Goal: Task Accomplishment & Management: Complete application form

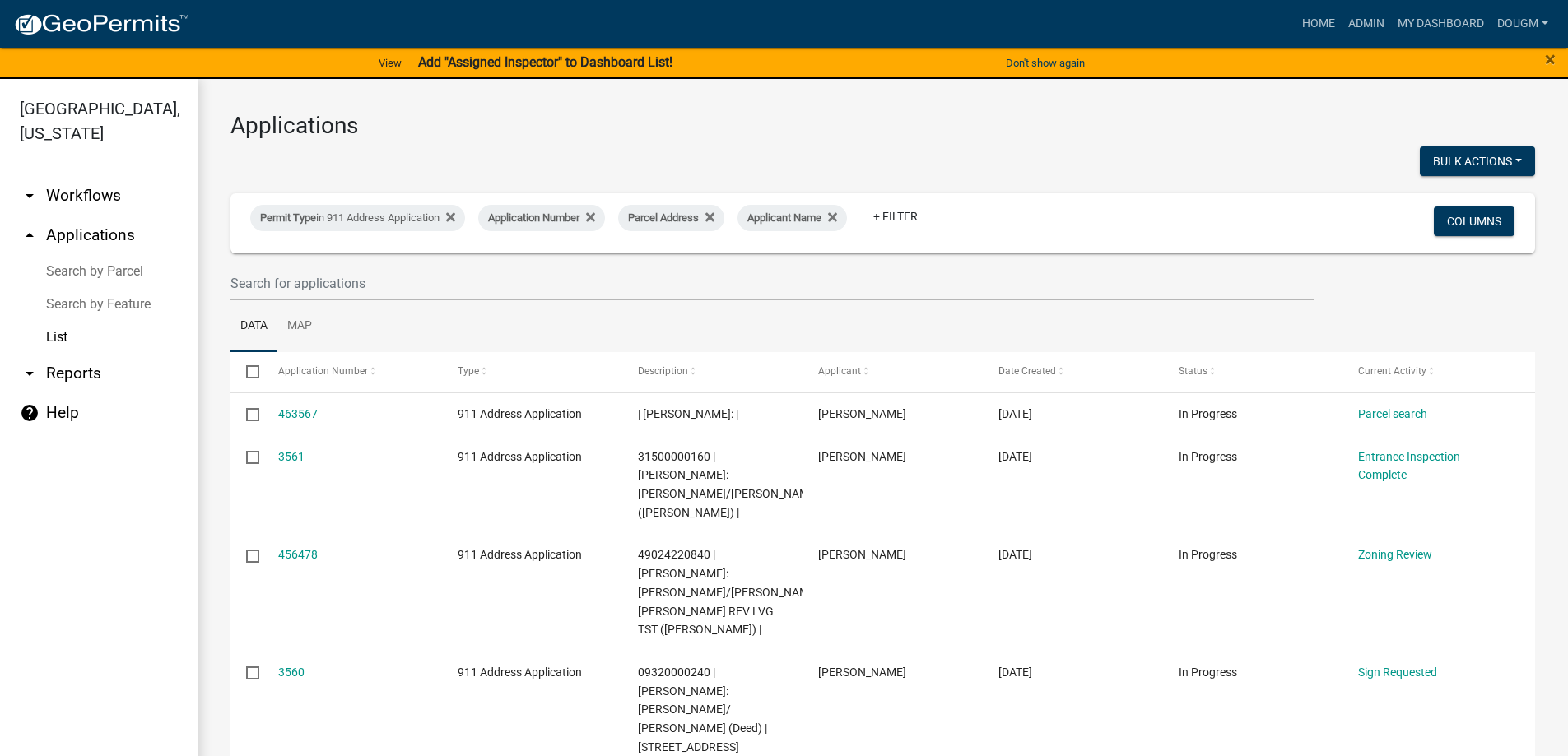
select select "3: 100"
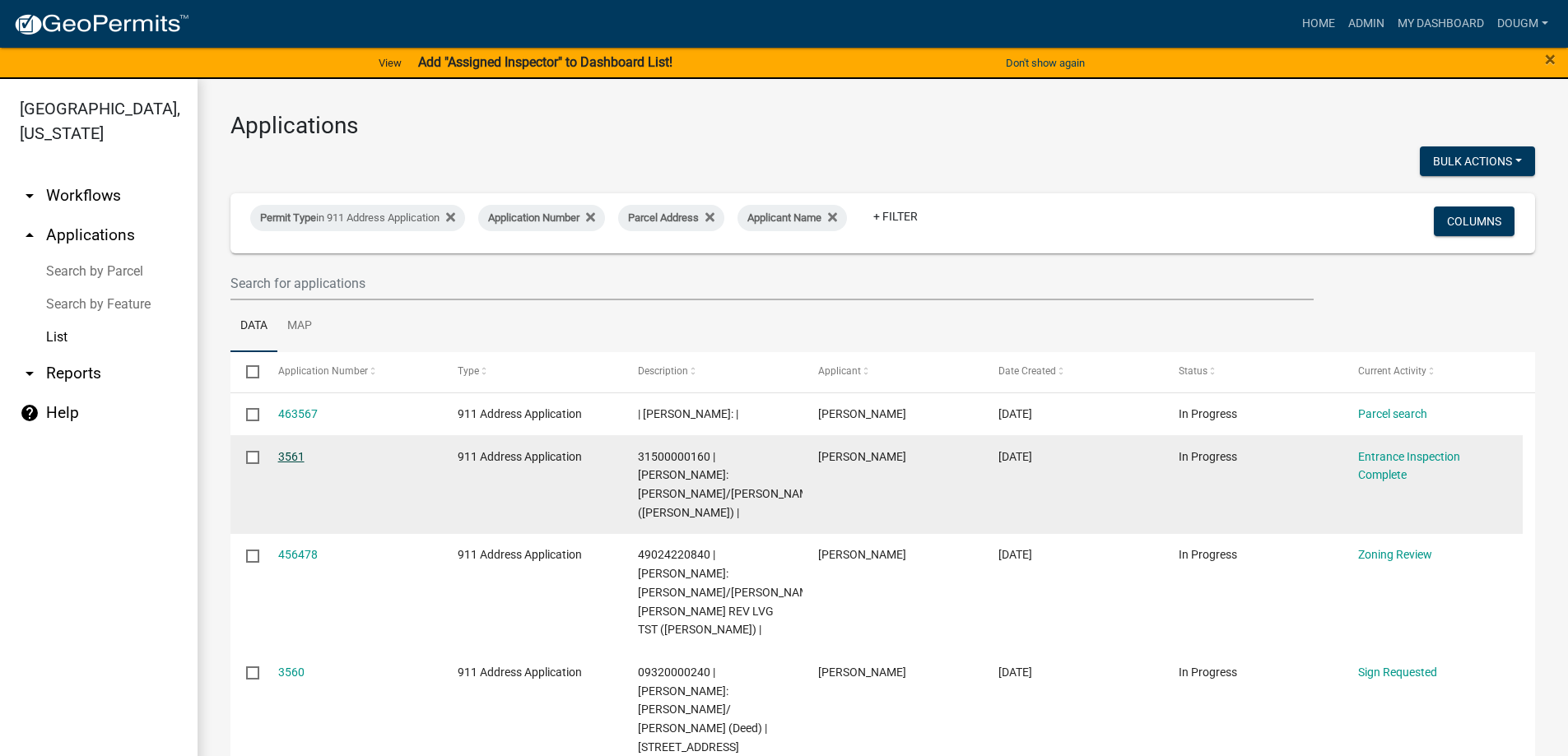
click at [291, 453] on link "3561" at bounding box center [291, 456] width 26 height 13
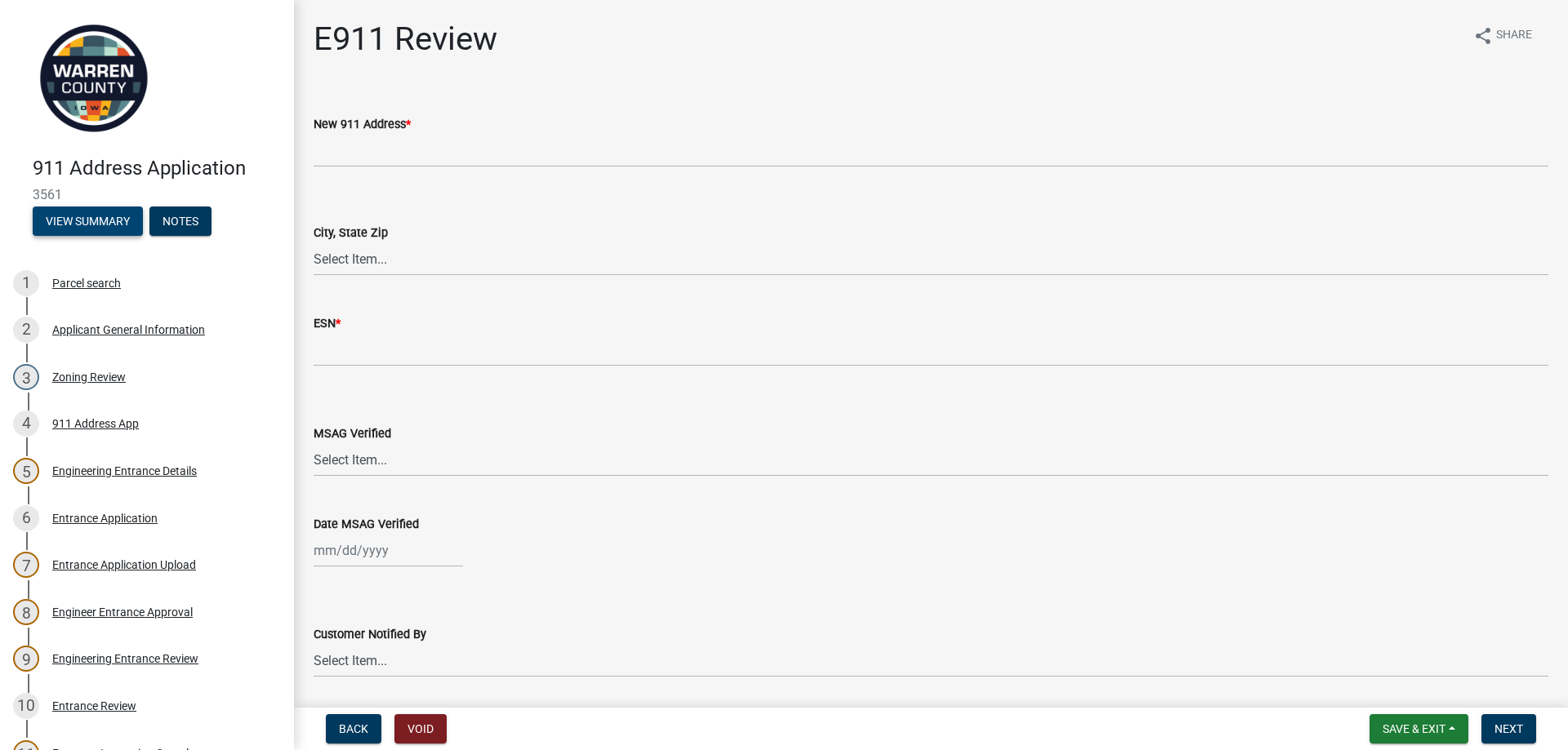
click at [78, 217] on button "View Summary" at bounding box center [88, 221] width 110 height 29
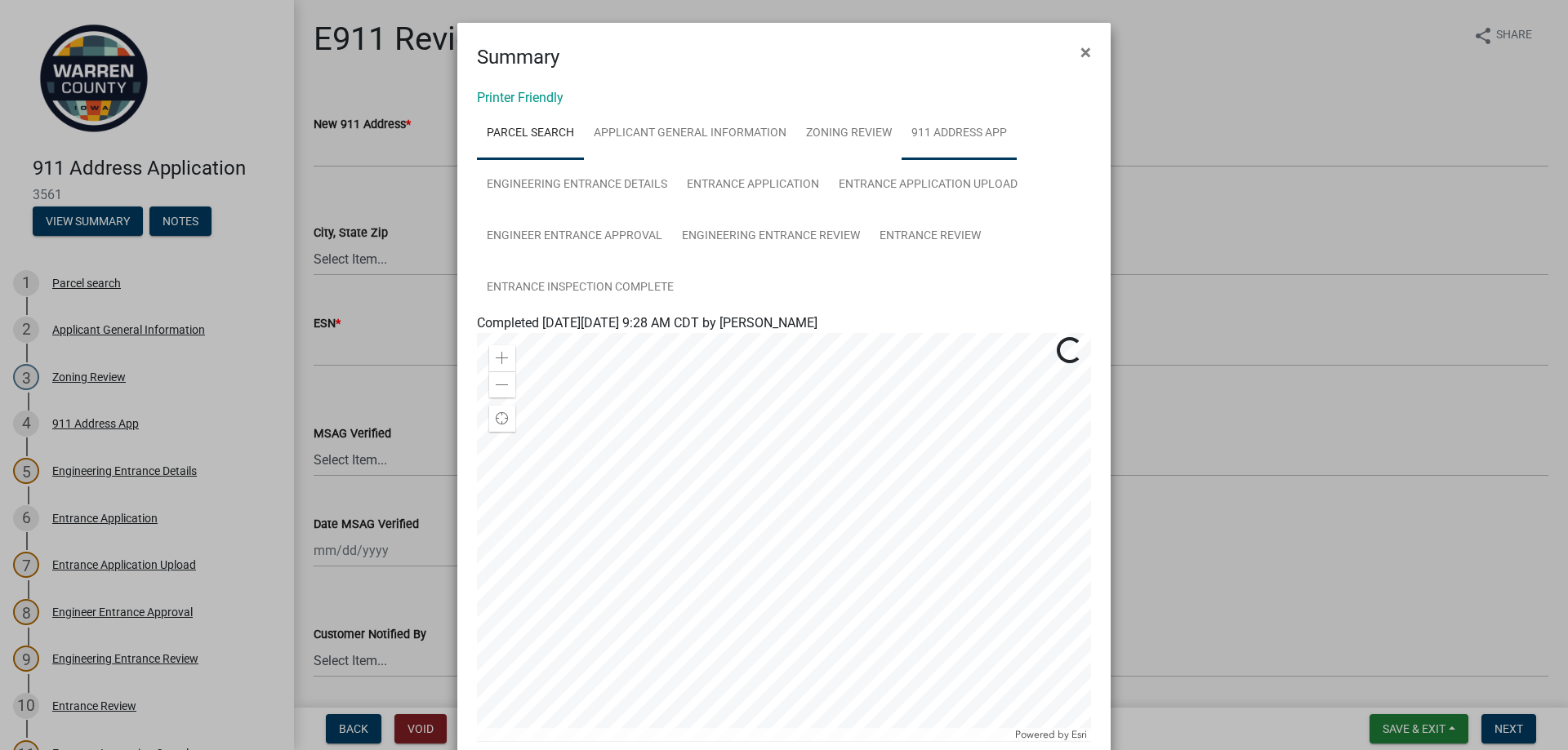
click at [981, 136] on link "911 Address App" at bounding box center [960, 133] width 115 height 52
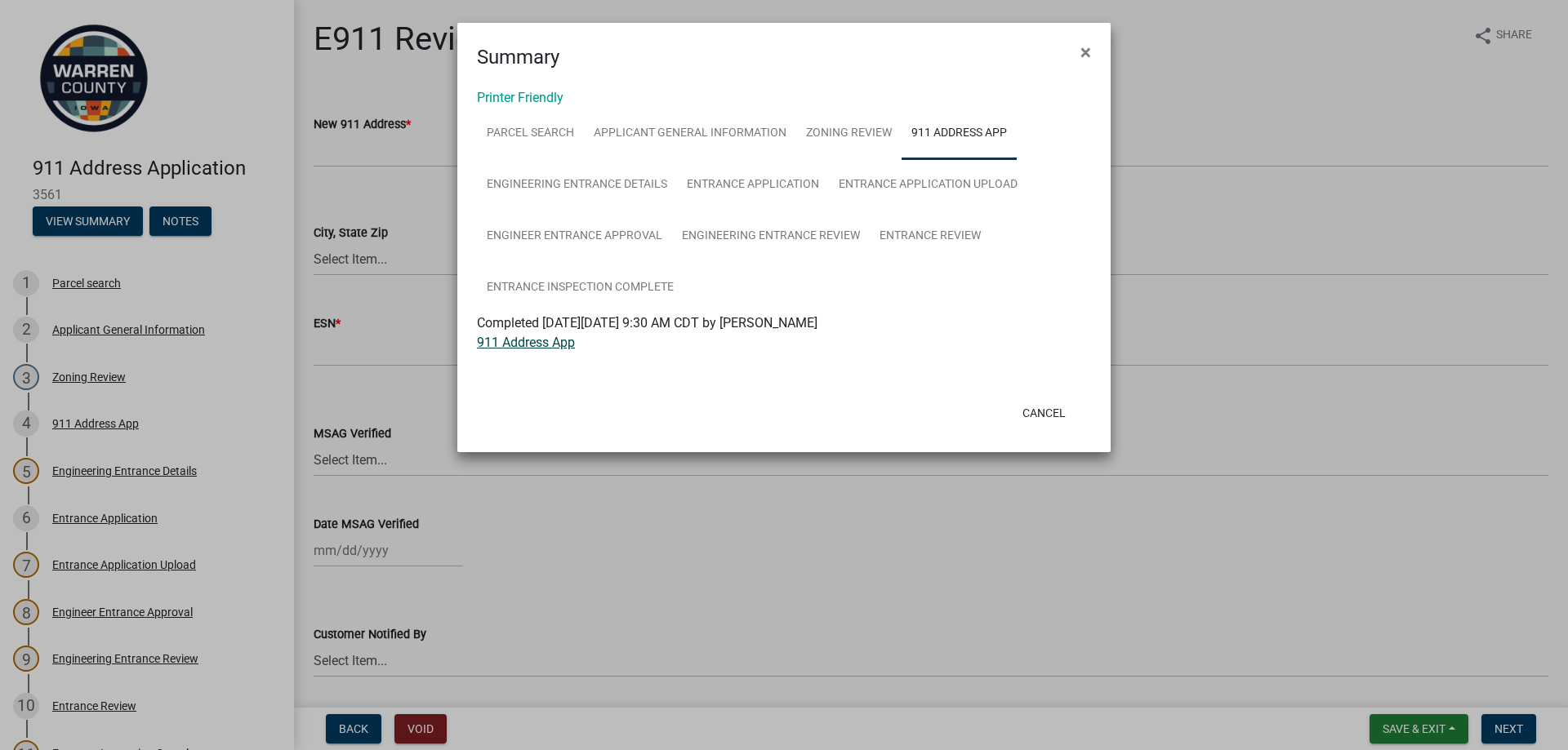
click at [519, 342] on link "911 Address App" at bounding box center [526, 342] width 98 height 15
click at [544, 343] on link "911 Address App" at bounding box center [526, 342] width 98 height 15
click at [1042, 414] on button "Cancel" at bounding box center [1044, 413] width 69 height 29
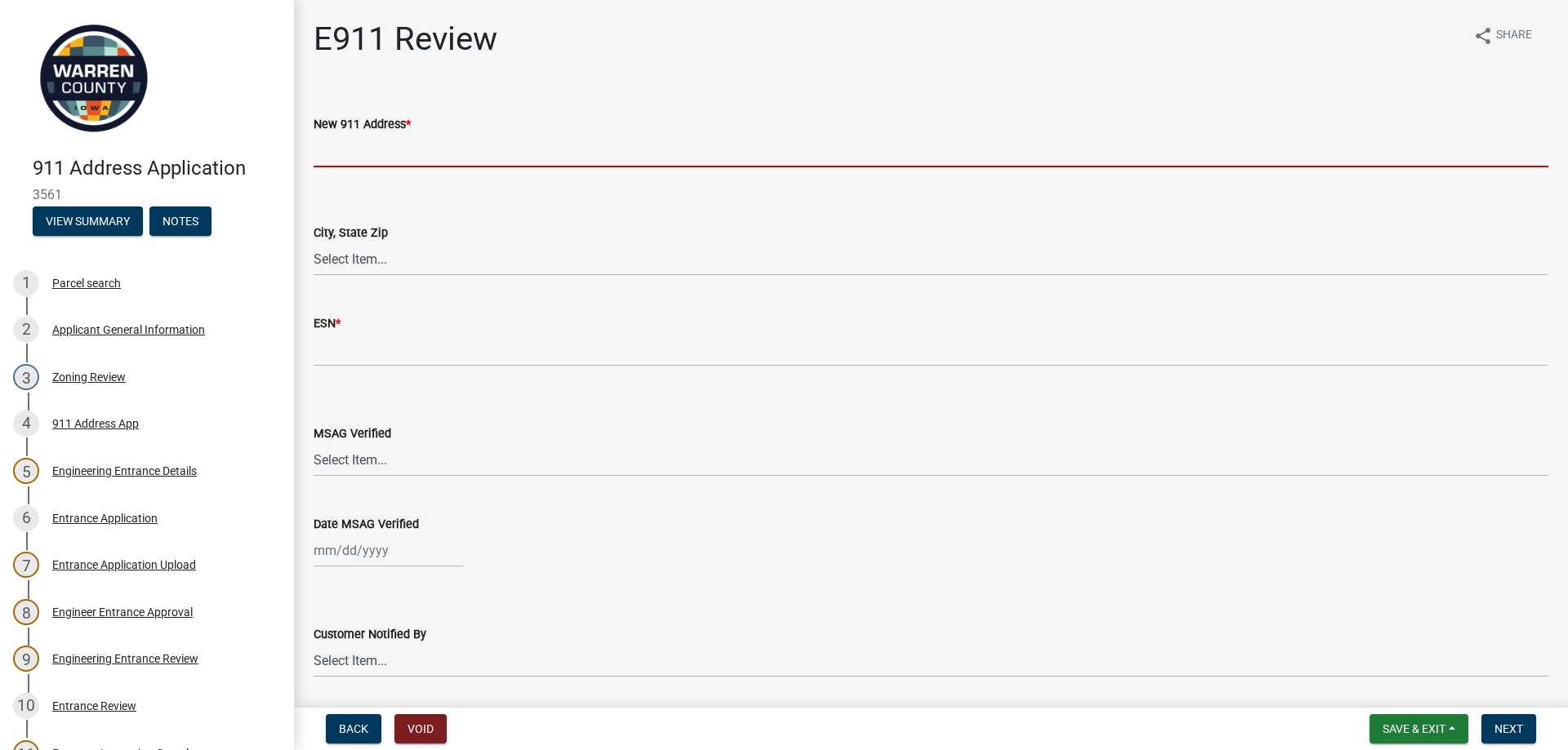
click at [376, 148] on input "New 911 Address *" at bounding box center [931, 151] width 1235 height 34
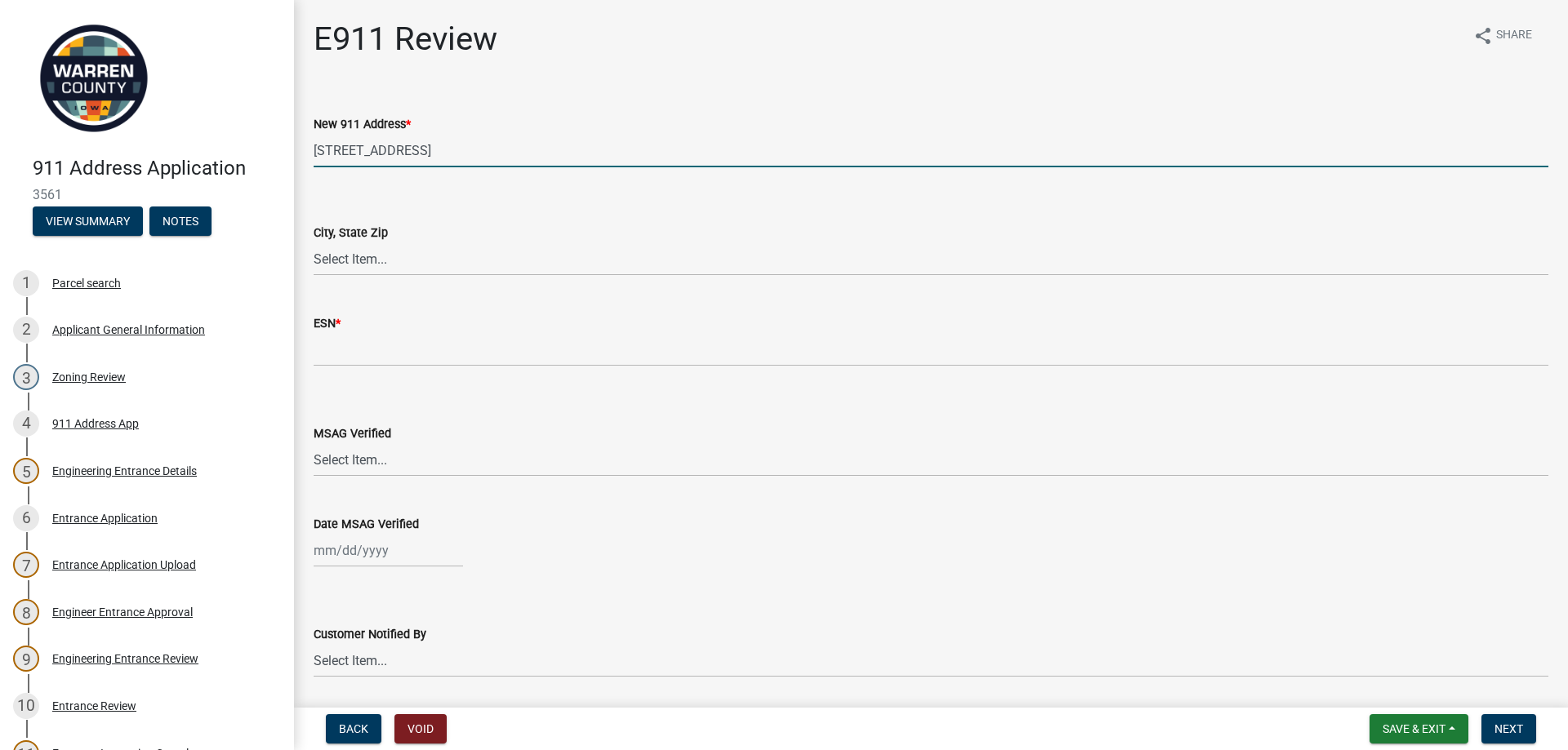
type input "[STREET_ADDRESS]"
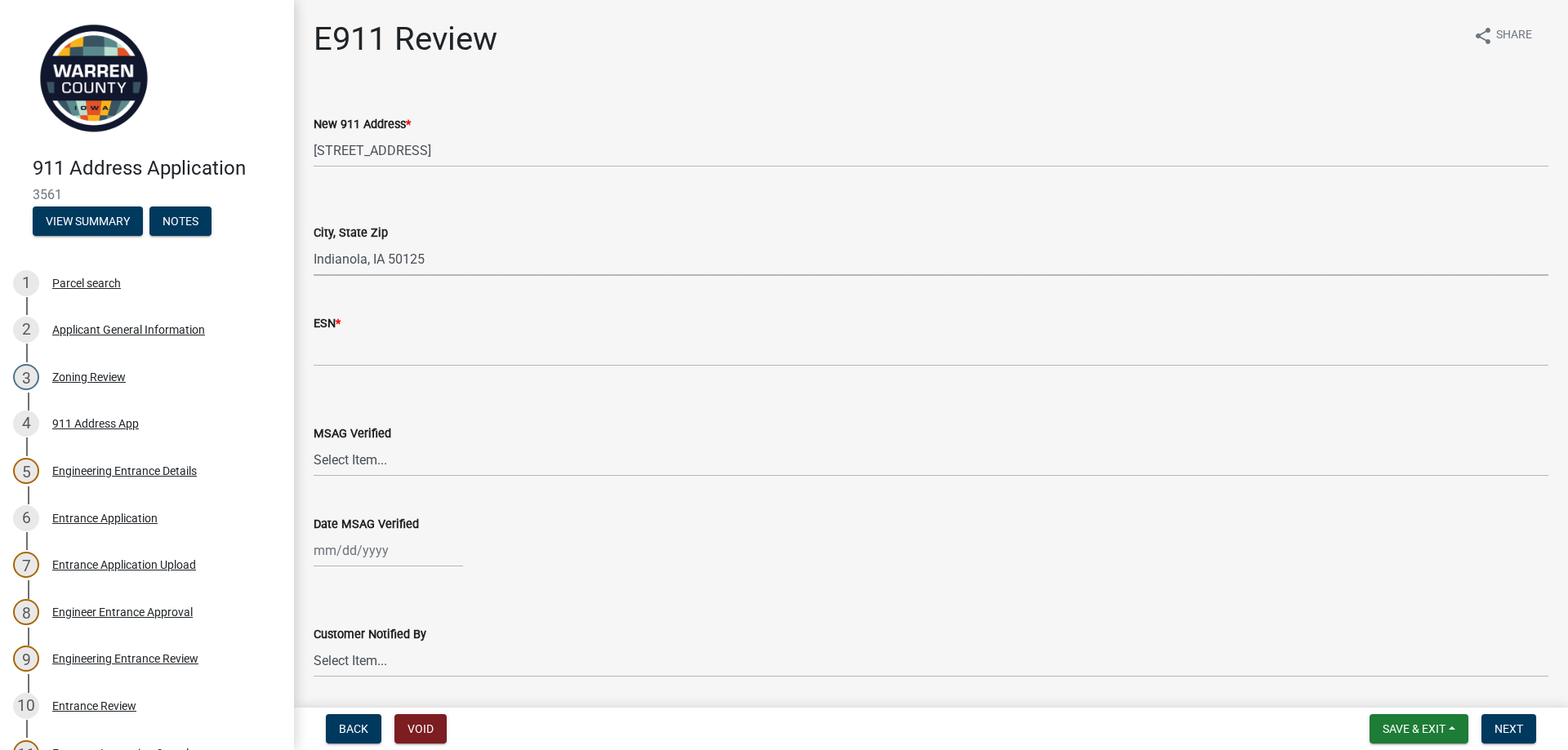
select select "dc59ed34-5144-444c-b73b-199f75f5212e"
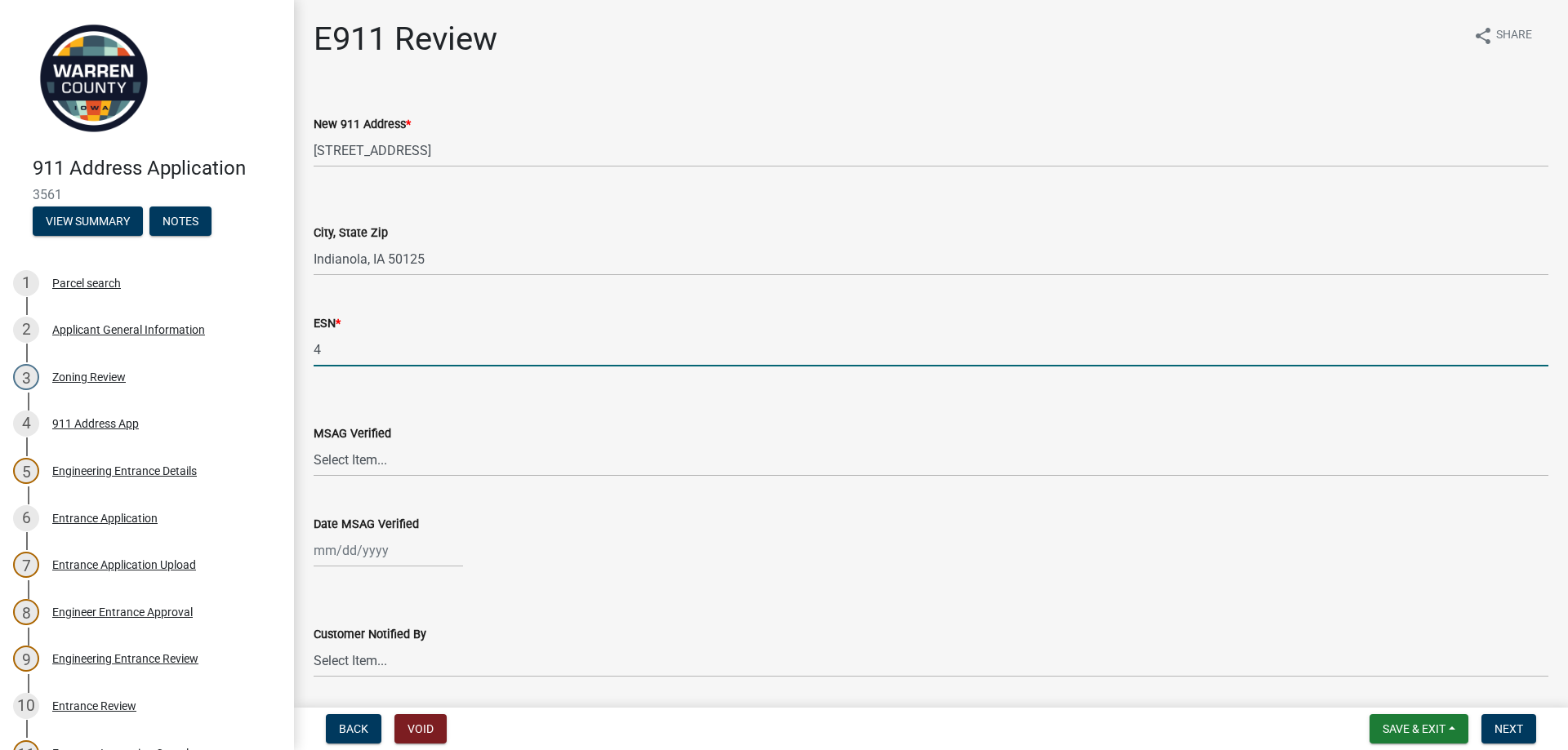
type input "4304"
click at [331, 462] on select "Select Item... Yes No" at bounding box center [931, 461] width 1235 height 34
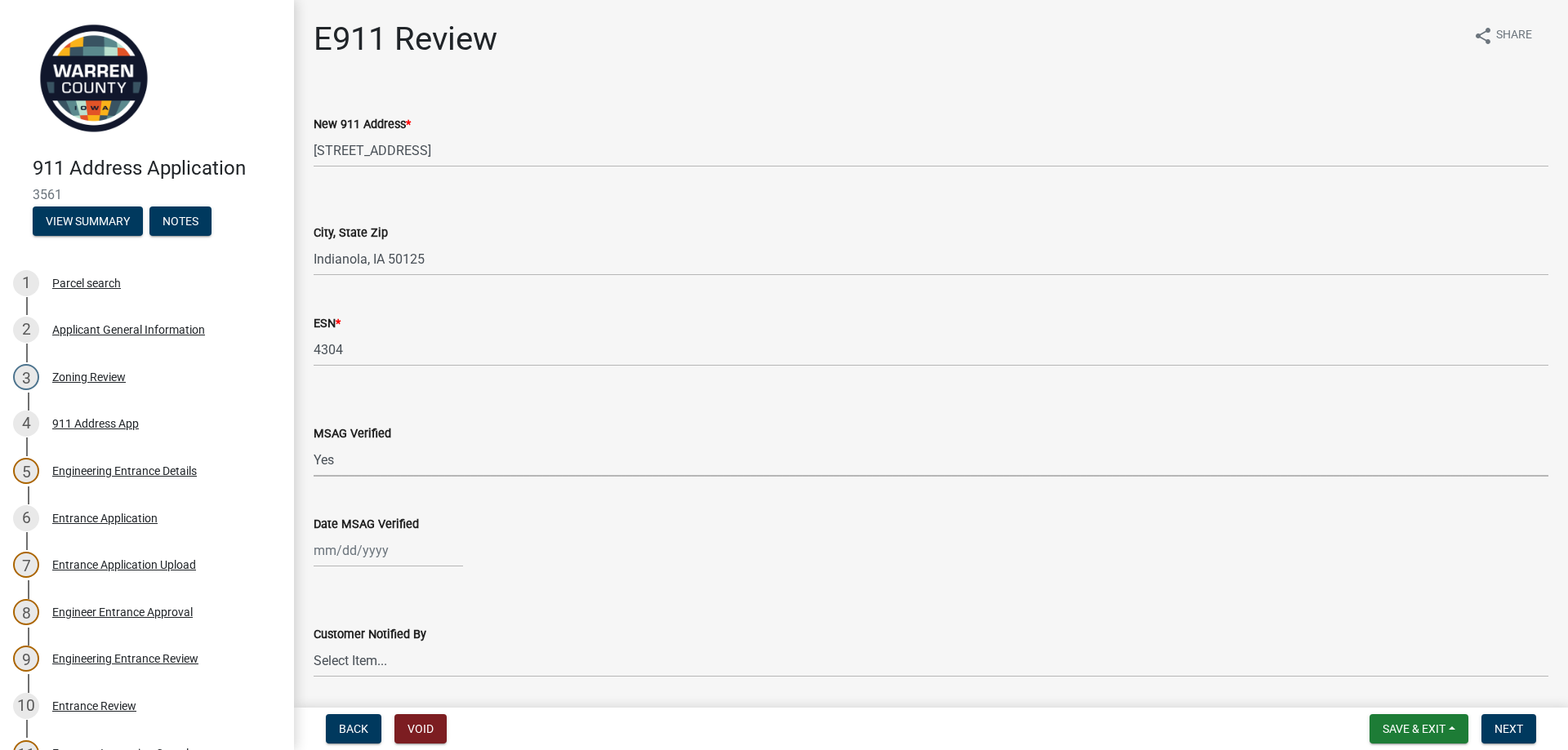
click at [313, 444] on select "Select Item... Yes No" at bounding box center [931, 461] width 1235 height 34
select select "8c22a609-d59d-42b1-8a9a-85abc4109515"
click at [341, 556] on div at bounding box center [388, 551] width 149 height 34
select select "8"
select select "2025"
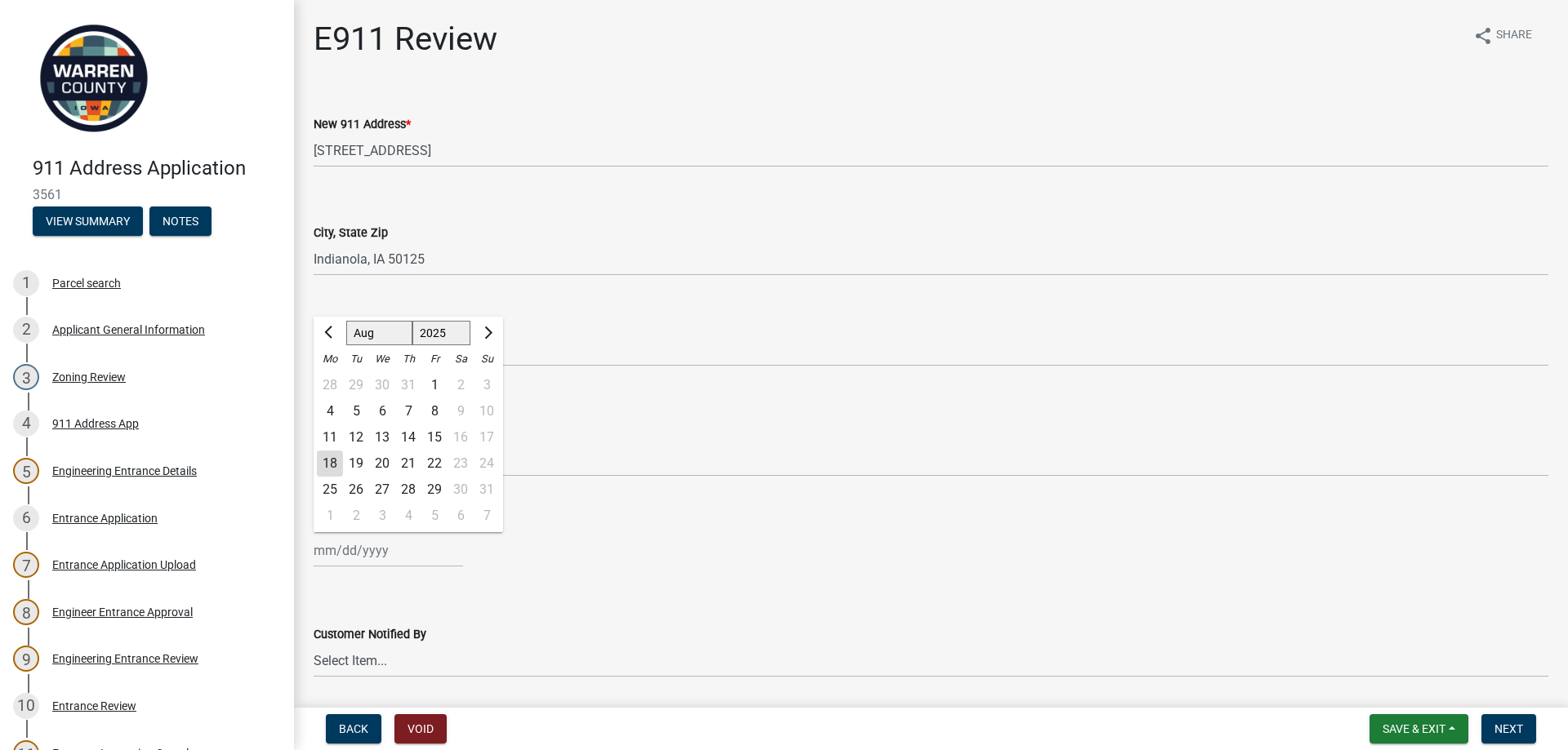
click at [333, 467] on div "18" at bounding box center [329, 463] width 26 height 26
type input "[DATE]"
click at [339, 656] on select "Select Item... Phone Letter Phone and Letter" at bounding box center [931, 661] width 1235 height 34
click at [313, 644] on select "Select Item... Phone Letter Phone and Letter" at bounding box center [931, 661] width 1235 height 34
select select "776e5866-48fe-4455-8c4b-917c3f553778"
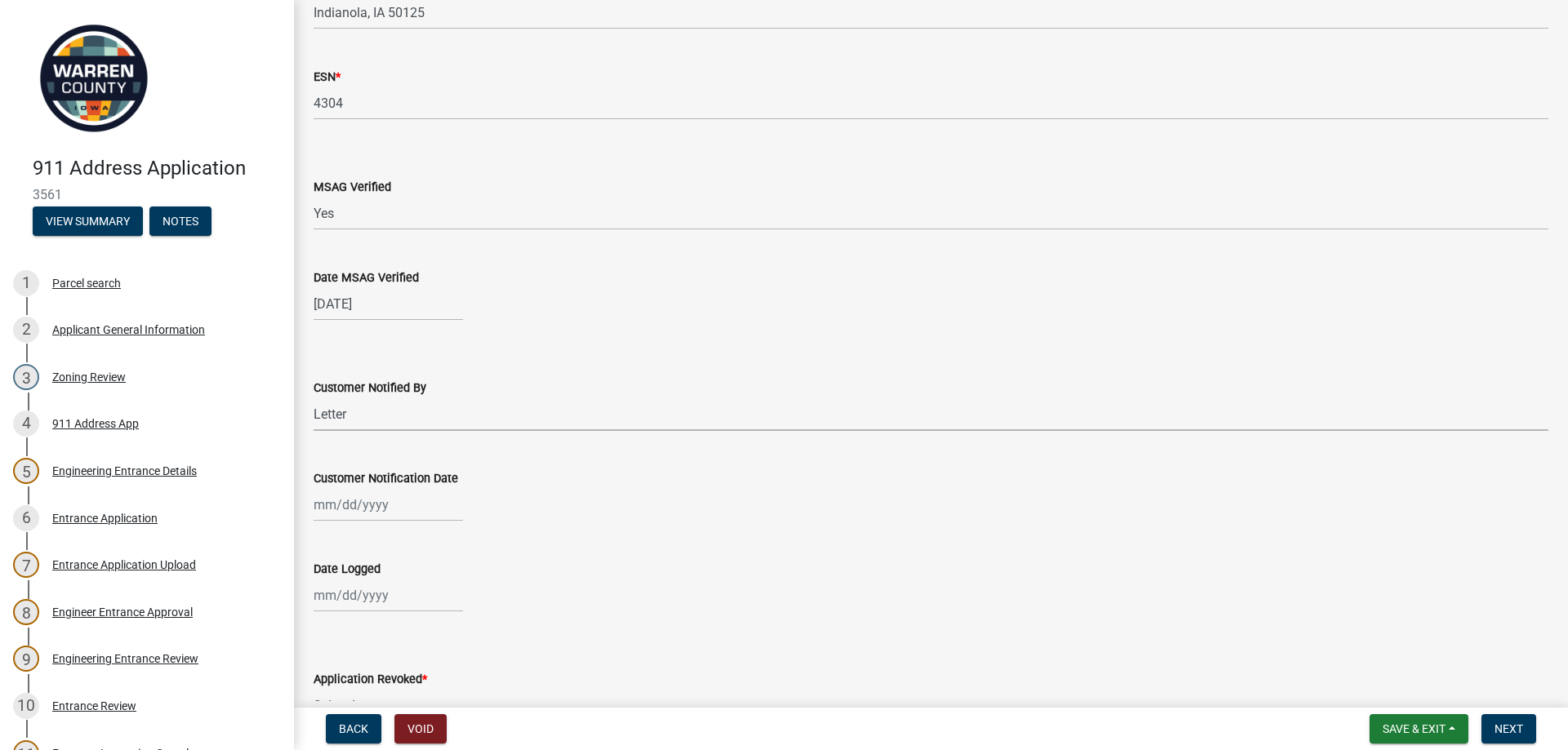
scroll to position [327, 0]
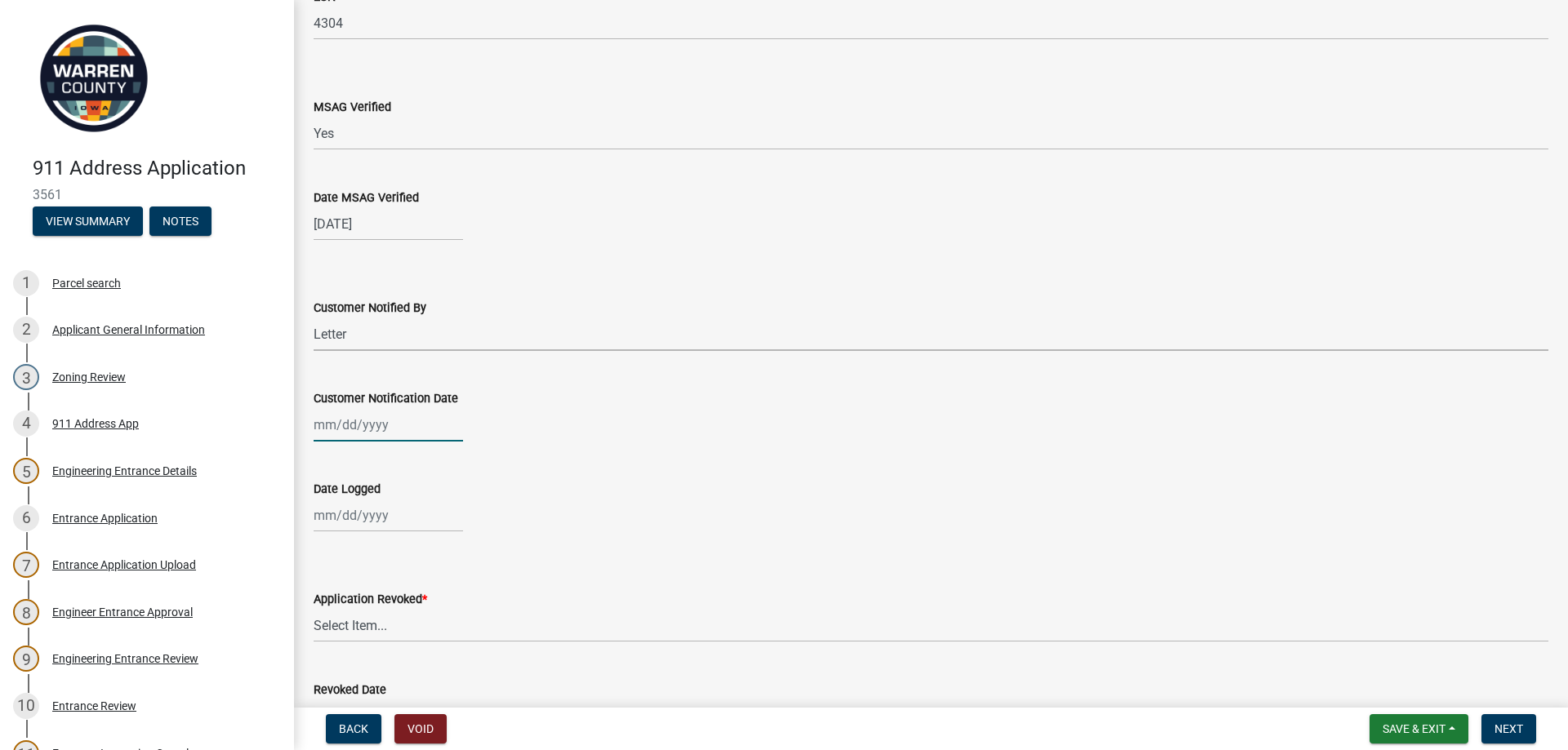
click at [344, 427] on div at bounding box center [388, 425] width 149 height 34
select select "8"
select select "2025"
click at [335, 589] on div "18" at bounding box center [329, 589] width 26 height 26
type input "[DATE]"
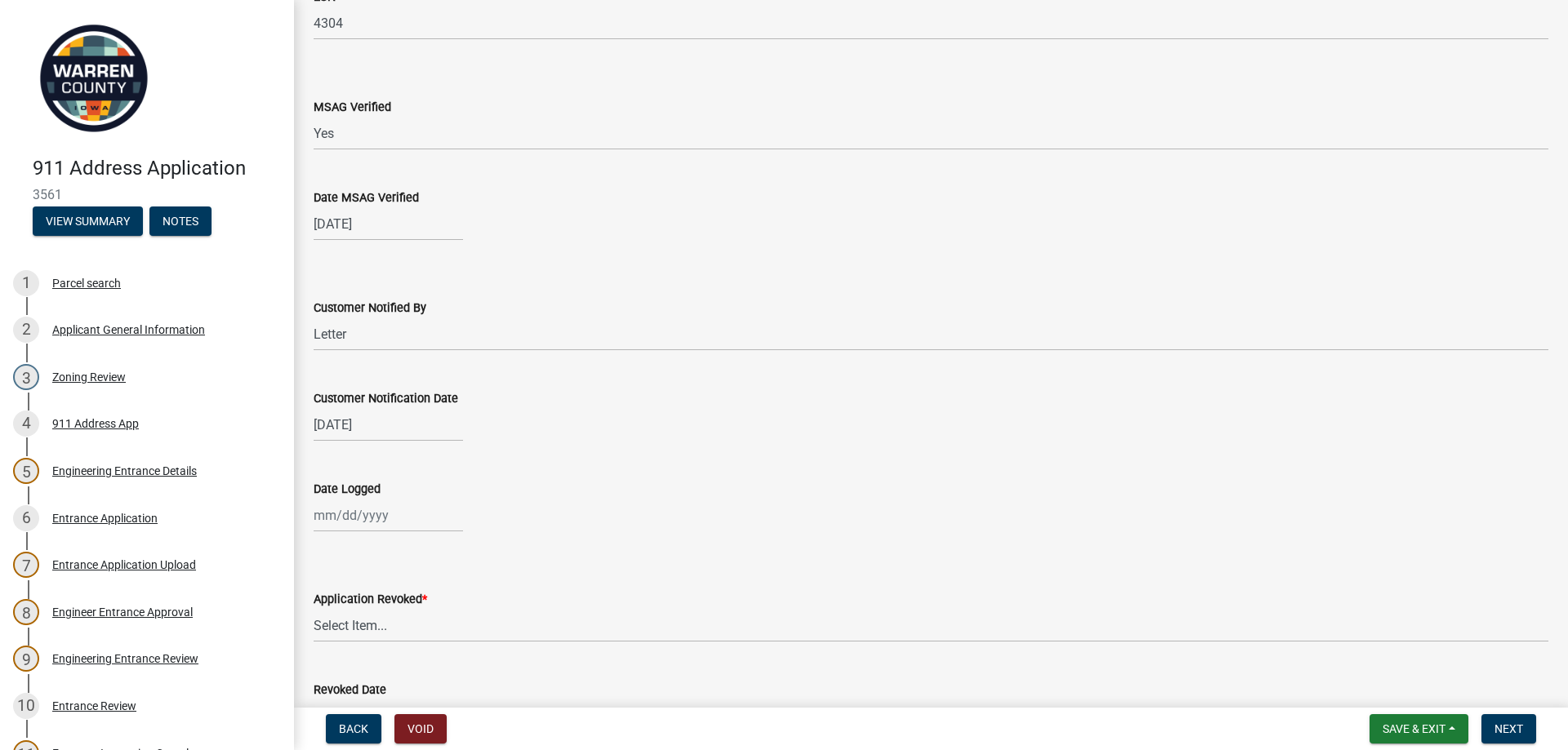
click at [330, 510] on div at bounding box center [388, 516] width 149 height 34
select select "8"
select select "2025"
click at [331, 426] on div "18" at bounding box center [329, 428] width 26 height 26
type input "[DATE]"
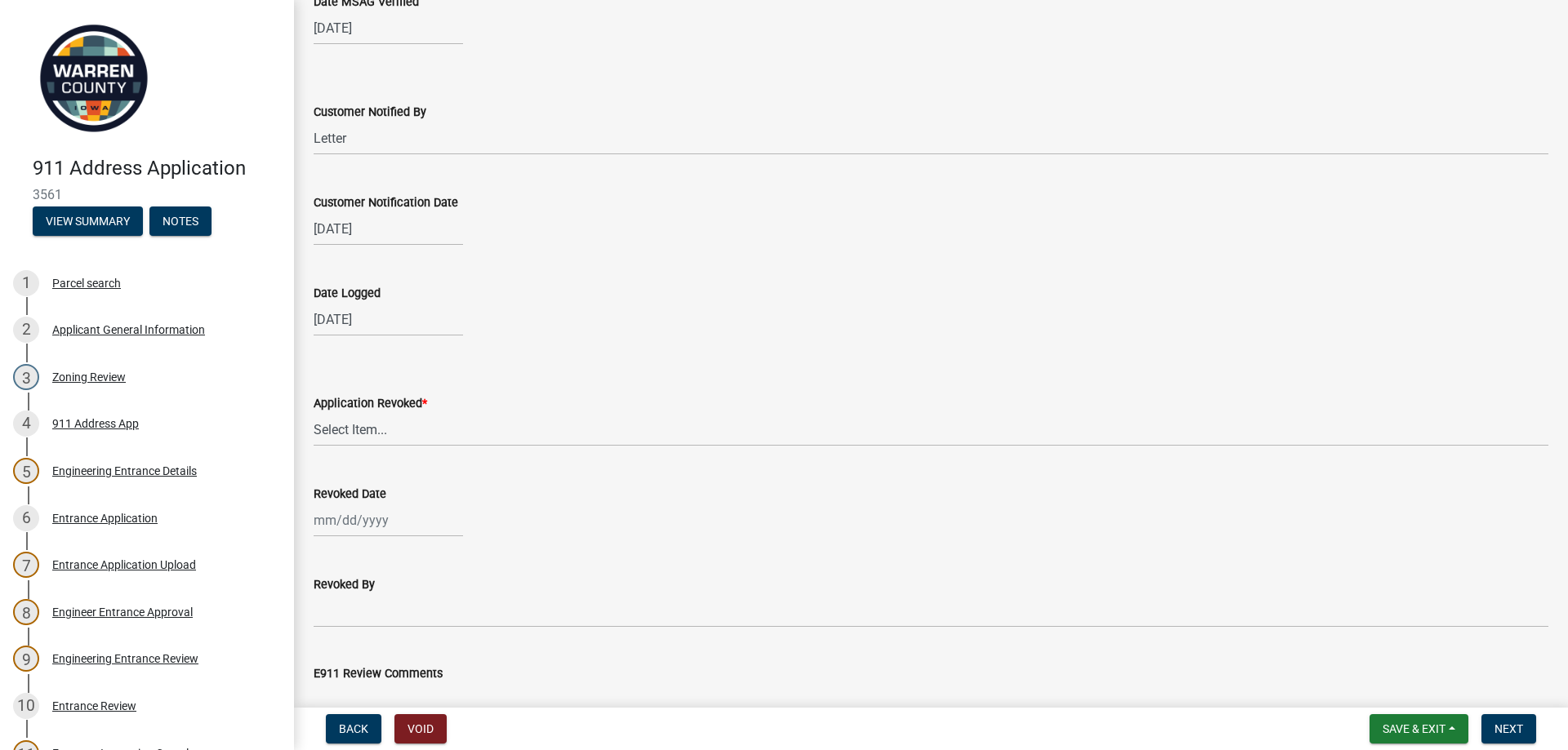
scroll to position [572, 0]
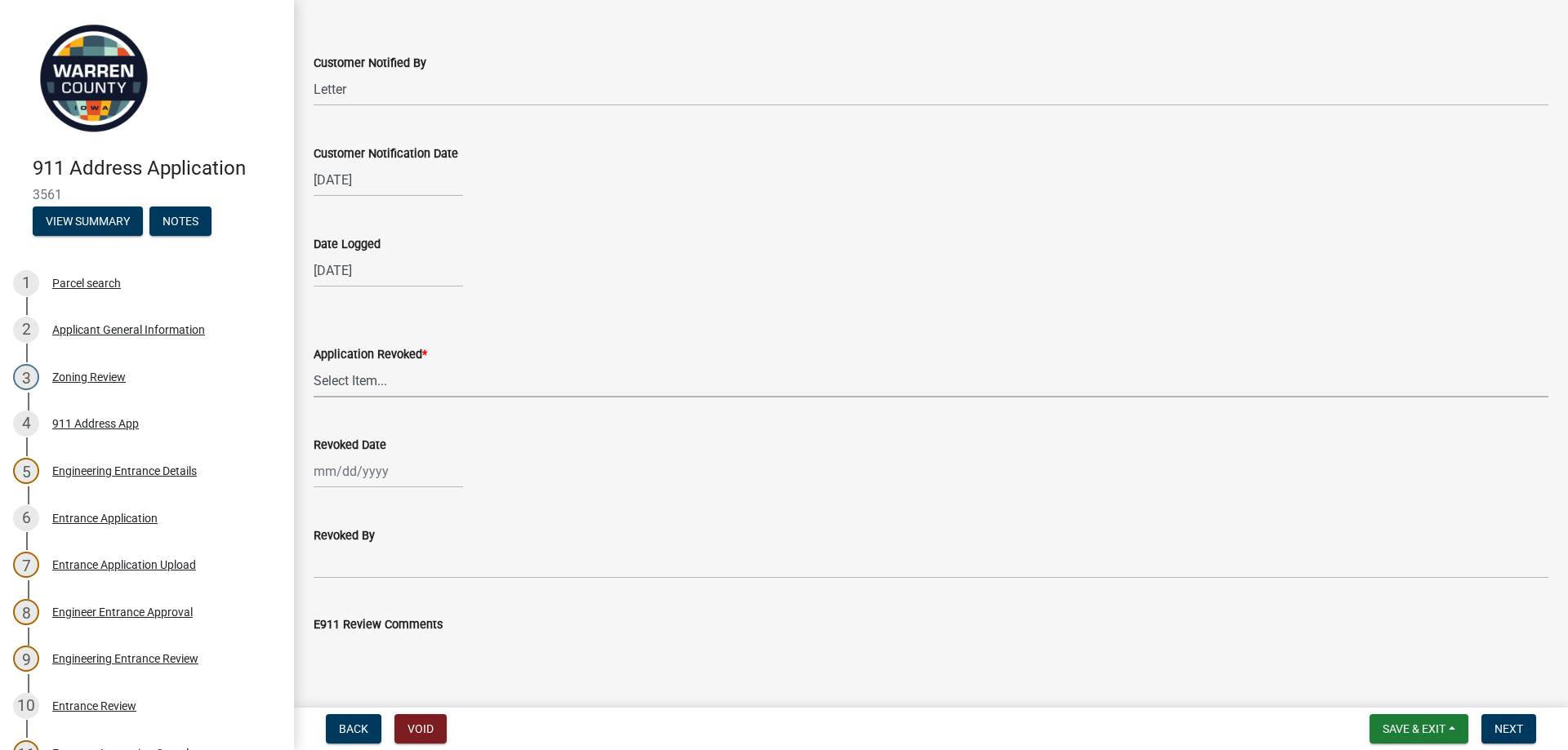
click at [349, 381] on select "Select Item... Yes No" at bounding box center [931, 381] width 1235 height 34
click at [313, 364] on select "Select Item... Yes No" at bounding box center [931, 381] width 1235 height 34
select select "c98b9208-48c9-4ce6-b75d-2f61592d01a5"
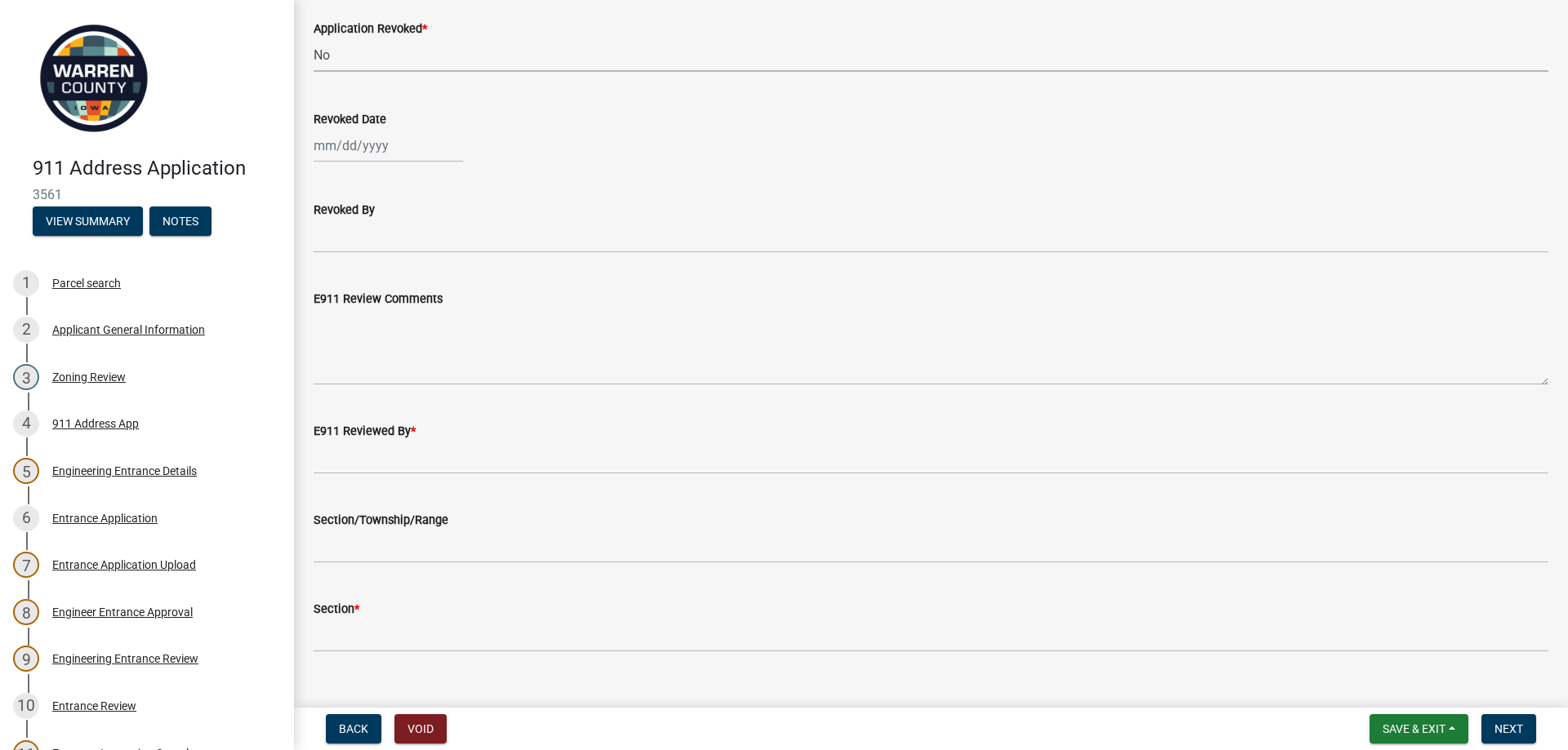
scroll to position [898, 0]
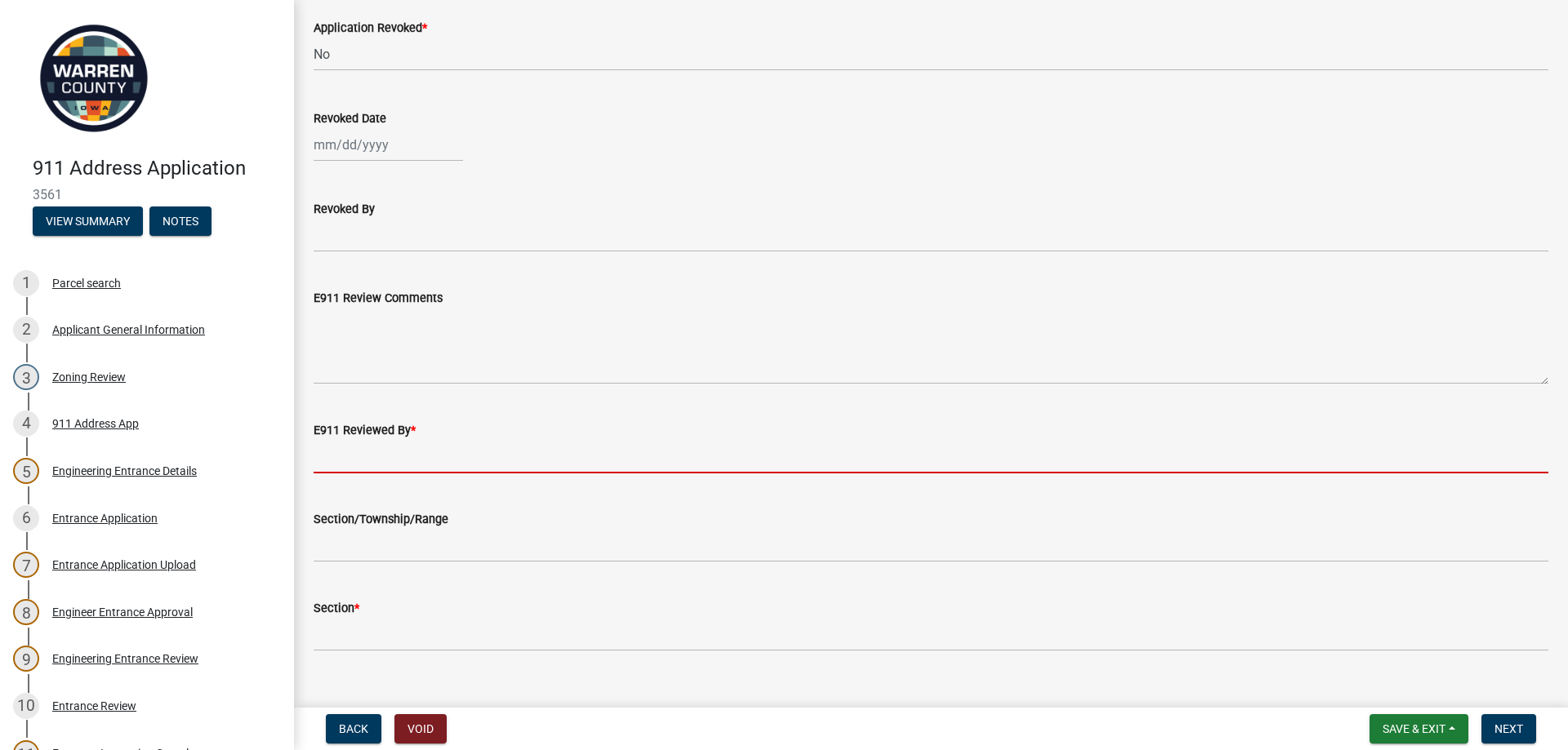
click at [340, 464] on input "E911 Reviewed By *" at bounding box center [931, 457] width 1235 height 34
type input "[PERSON_NAME]"
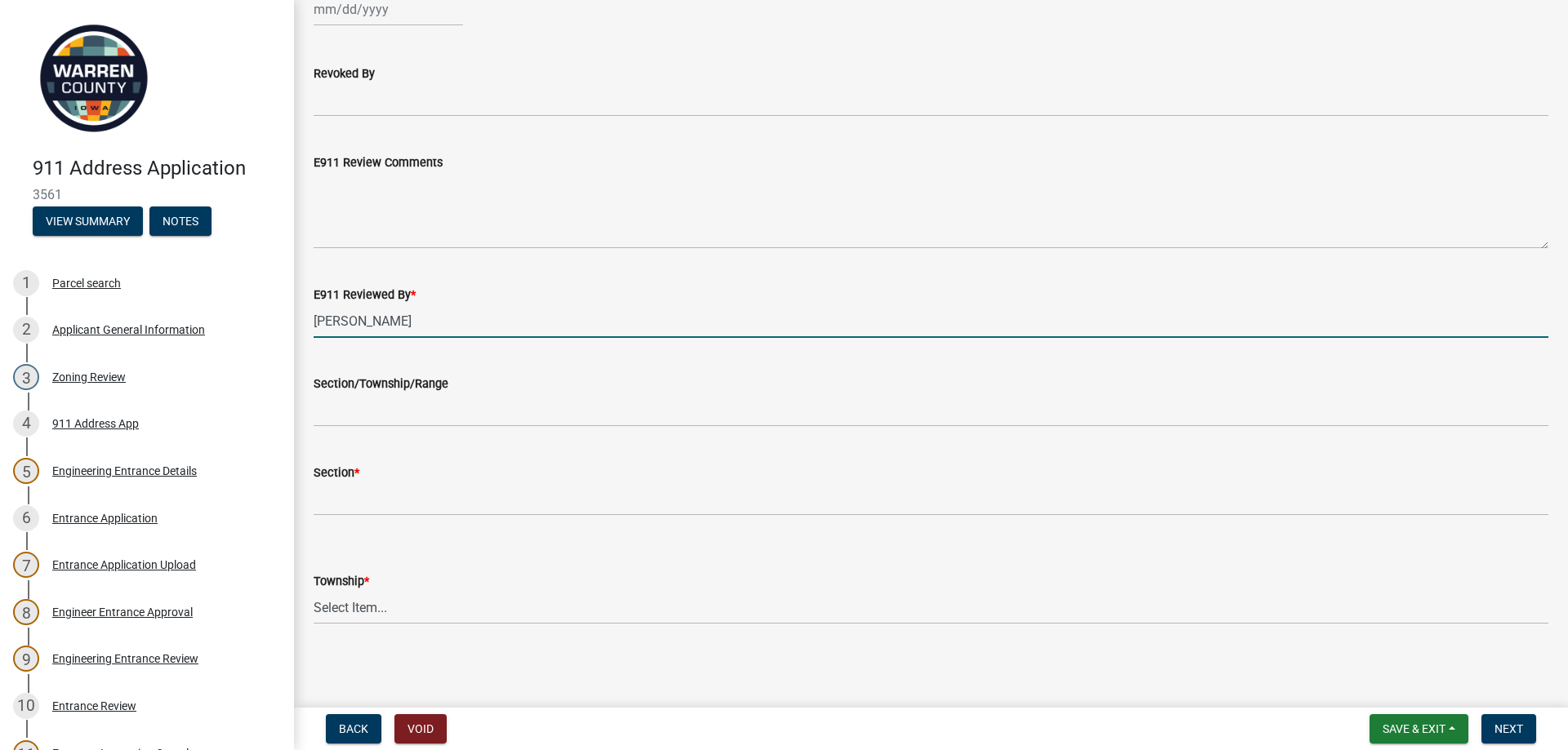
scroll to position [1035, 0]
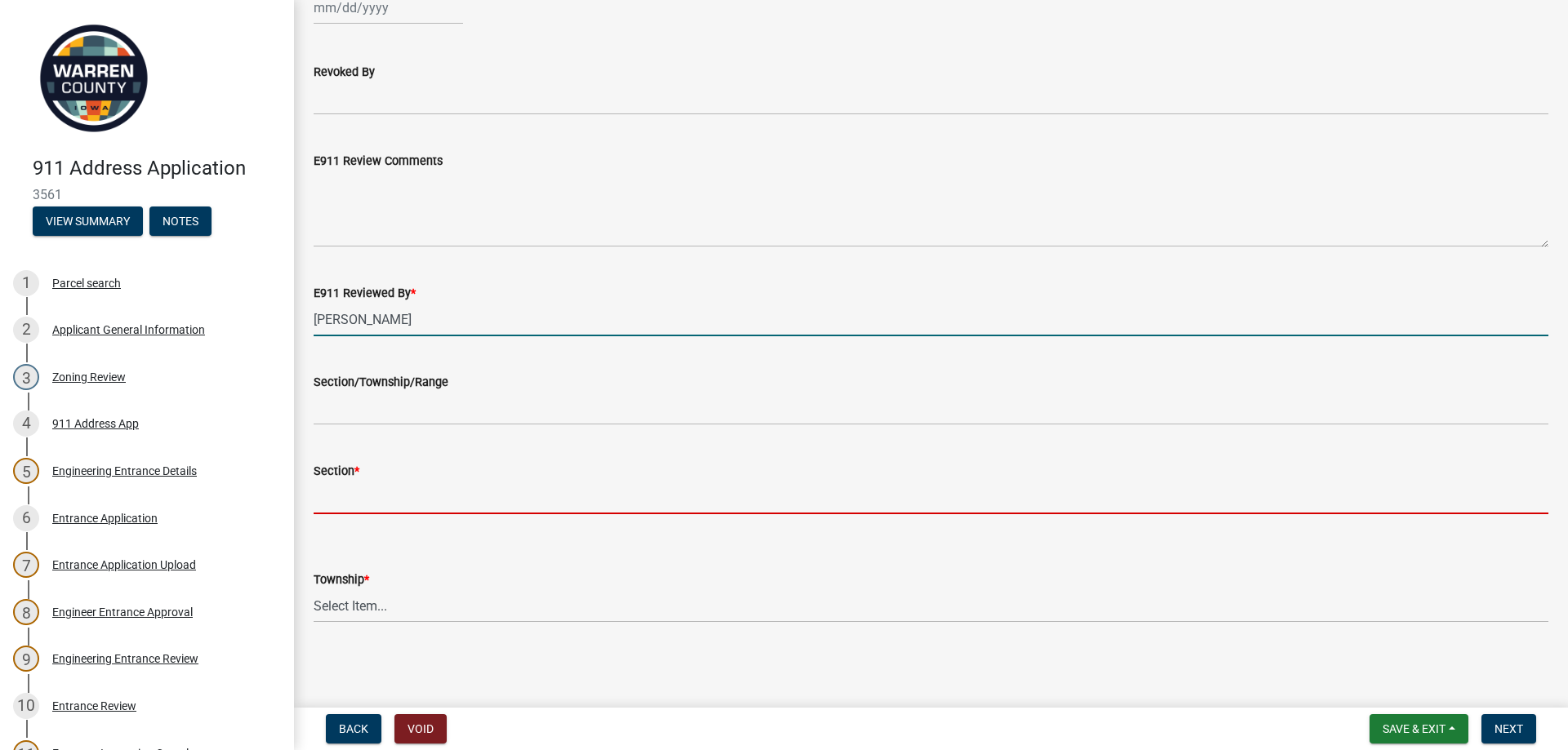
click at [329, 499] on input "Section *" at bounding box center [931, 498] width 1235 height 34
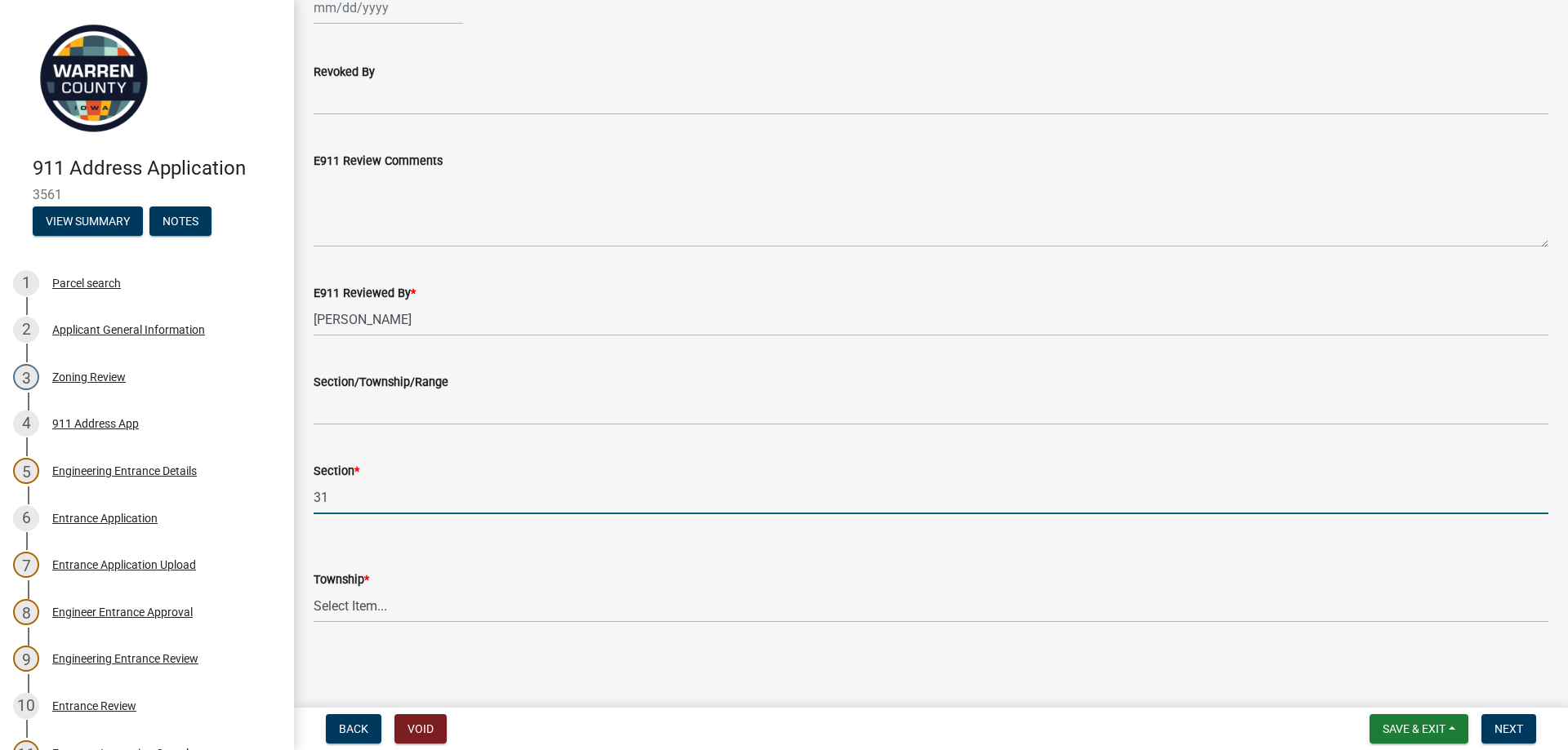
type input "31"
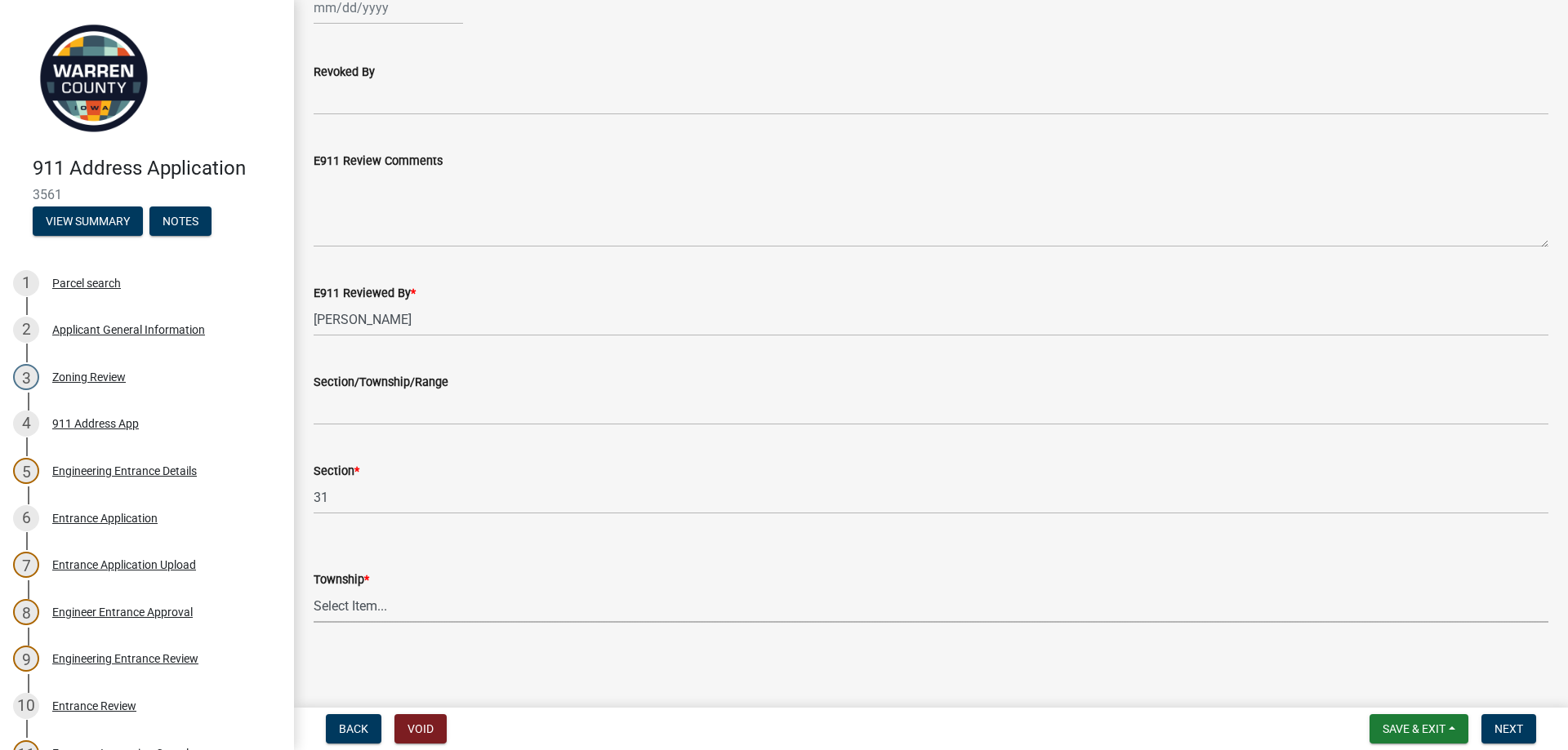
click at [350, 606] on select "Select Item... [PERSON_NAME] [PERSON_NAME] [PERSON_NAME] Liberty [PERSON_NAME] …" at bounding box center [931, 606] width 1235 height 34
click at [313, 589] on select "Select Item... [PERSON_NAME] [PERSON_NAME] [PERSON_NAME] Liberty [PERSON_NAME] …" at bounding box center [931, 606] width 1235 height 34
select select "3700140a-4081-4a02-bbde-1d6337aed40b"
click at [1509, 722] on span "Next" at bounding box center [1509, 729] width 28 height 13
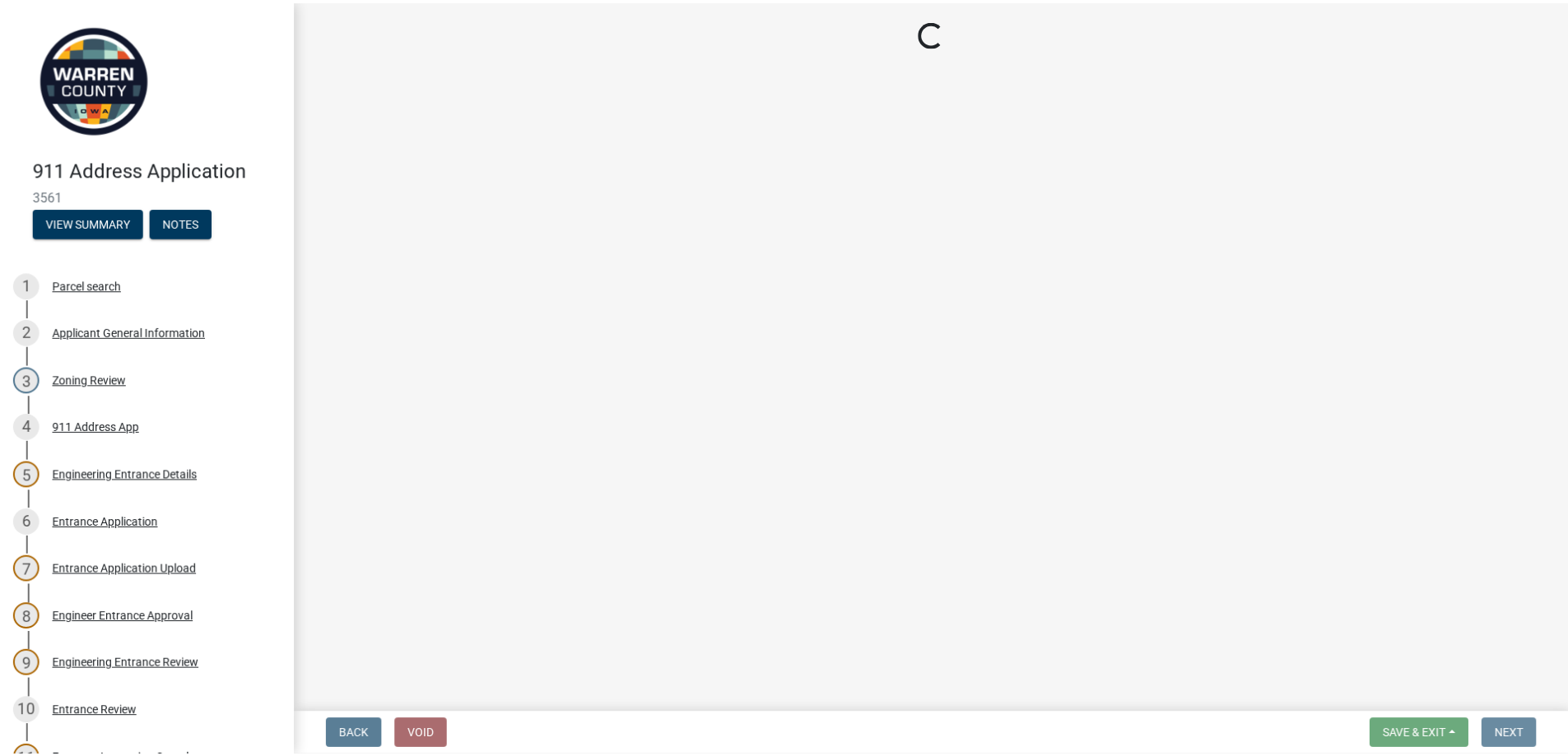
scroll to position [0, 0]
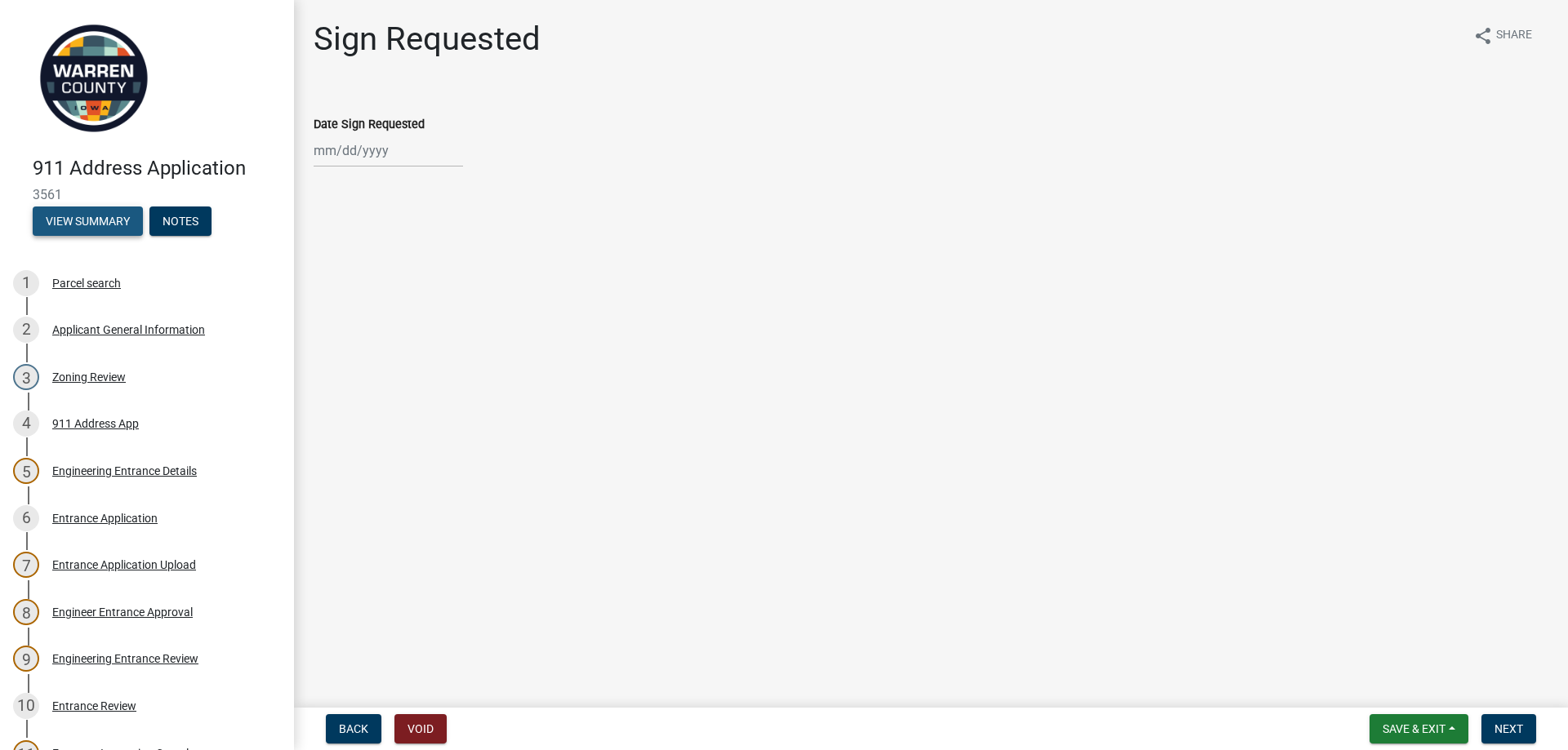
click at [80, 216] on button "View Summary" at bounding box center [88, 221] width 110 height 29
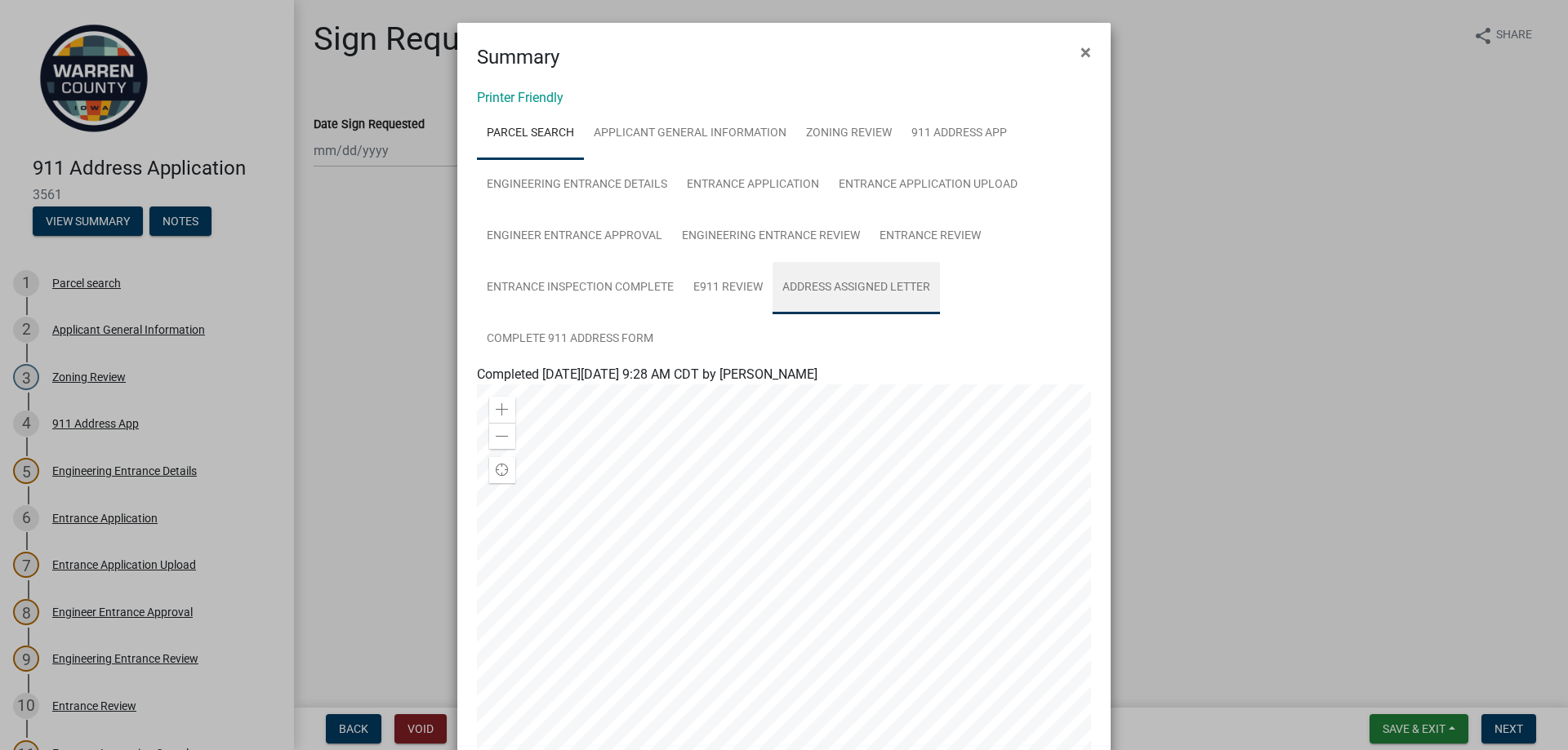
click at [884, 282] on link "Address Assigned Letter" at bounding box center [856, 288] width 168 height 52
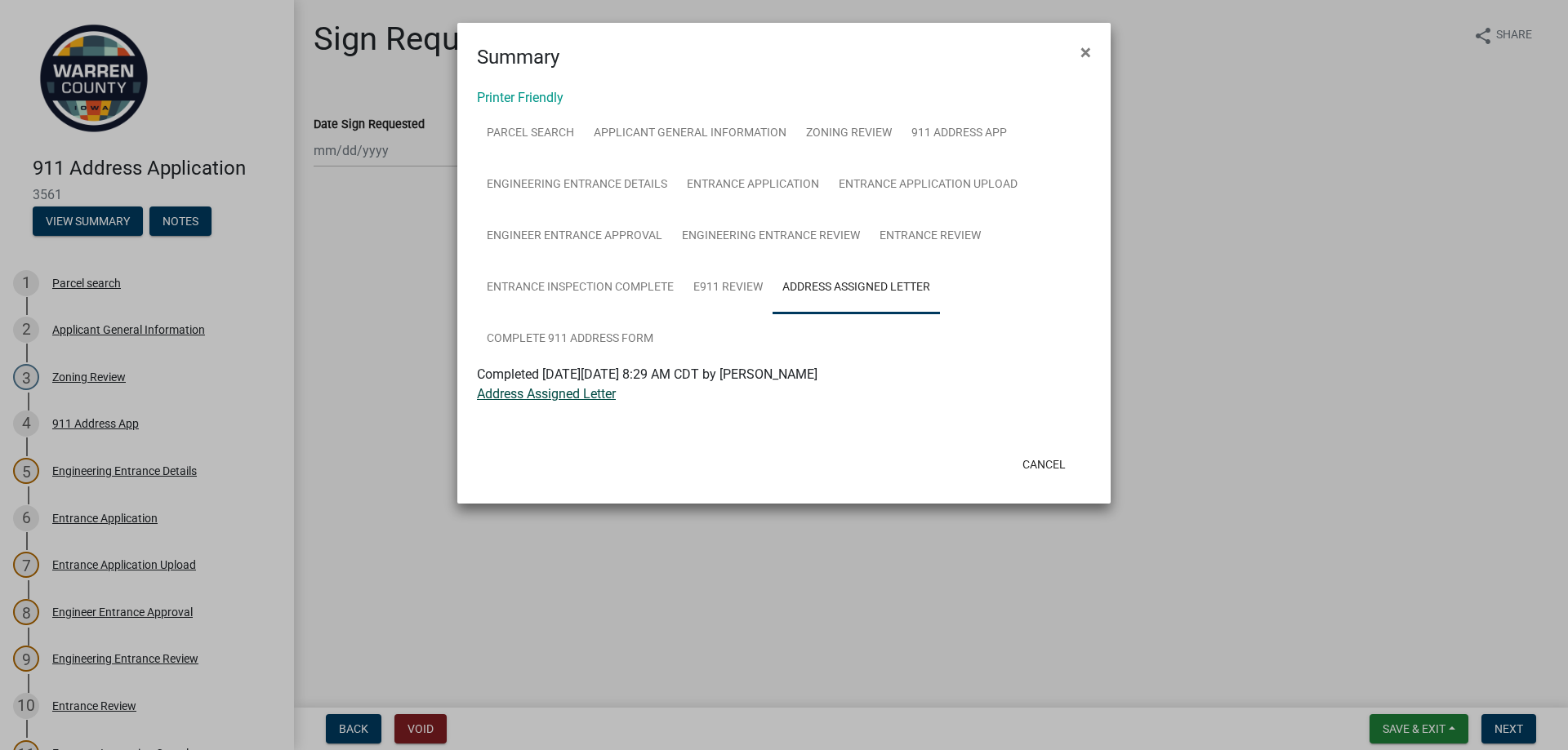
click at [525, 397] on link "Address Assigned Letter" at bounding box center [546, 393] width 139 height 15
click at [1049, 461] on button "Cancel" at bounding box center [1044, 464] width 69 height 29
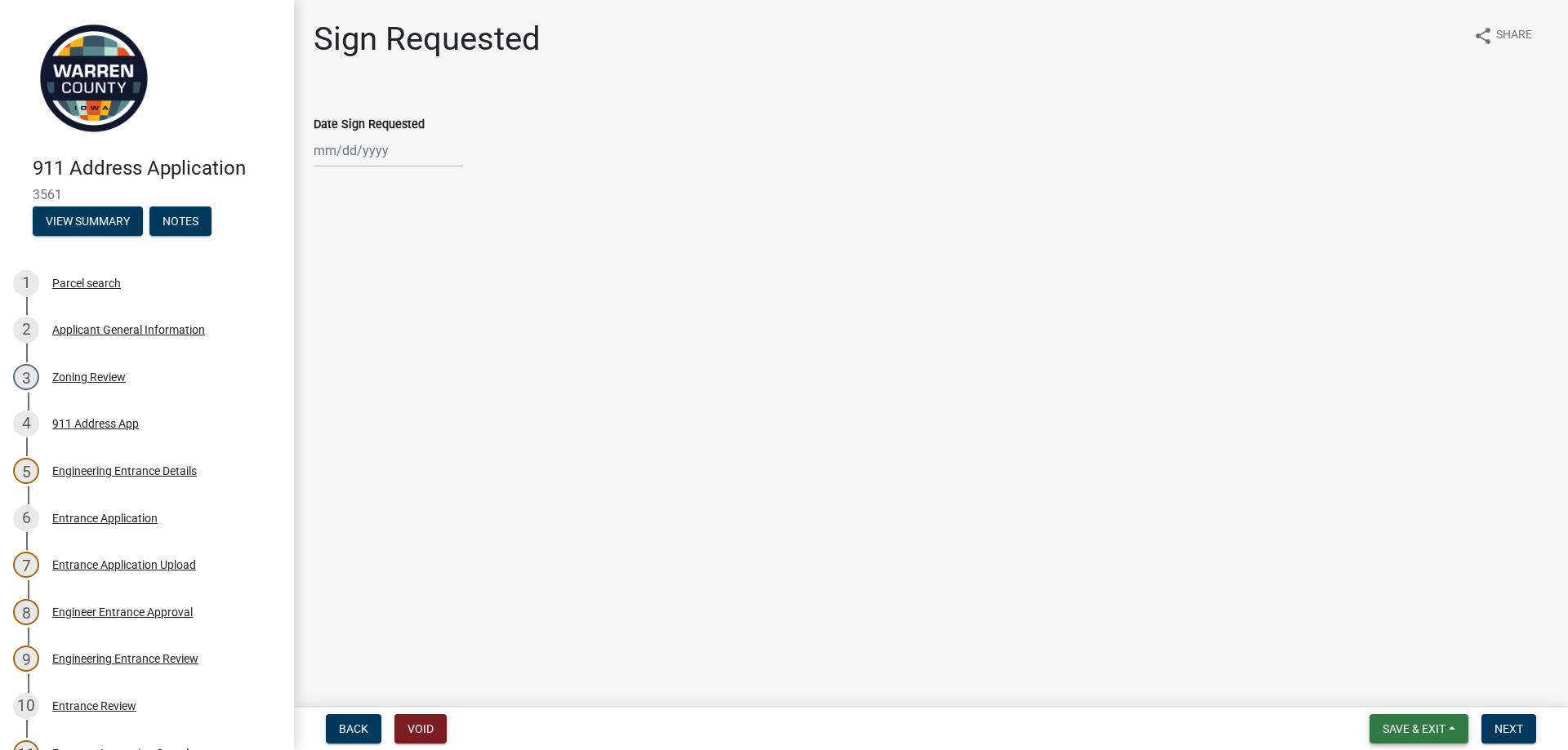
click at [1395, 721] on button "Save & Exit" at bounding box center [1419, 729] width 99 height 29
click at [1396, 688] on button "Save & Exit" at bounding box center [1403, 687] width 131 height 39
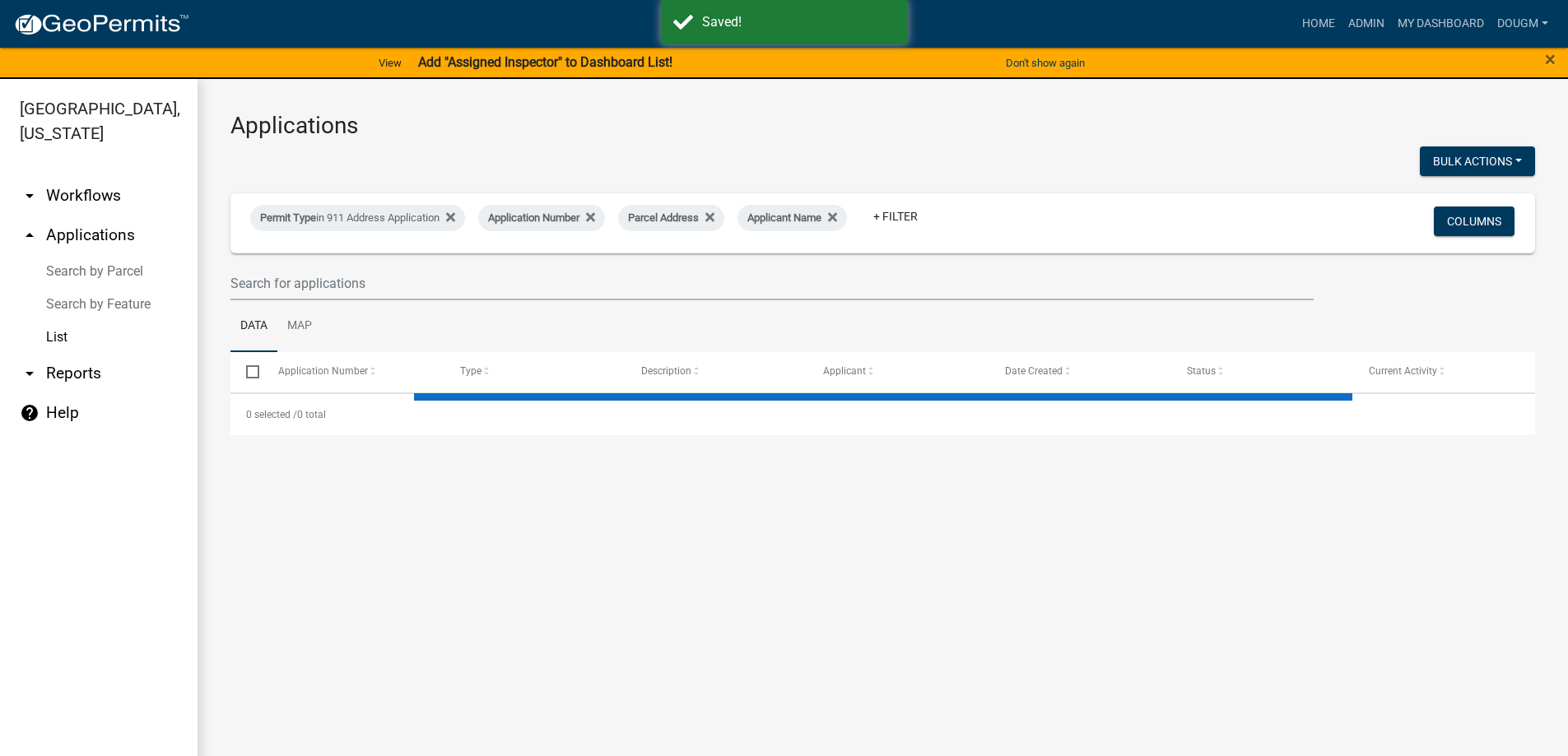
select select "3: 100"
